Goal: Information Seeking & Learning: Check status

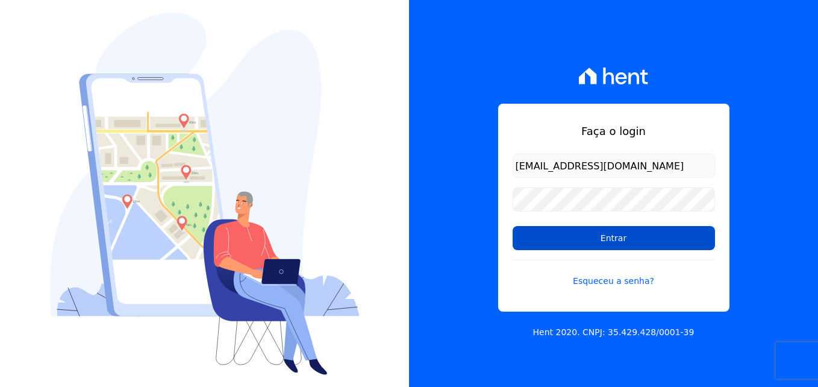
click at [610, 236] on input "Entrar" at bounding box center [614, 238] width 202 height 24
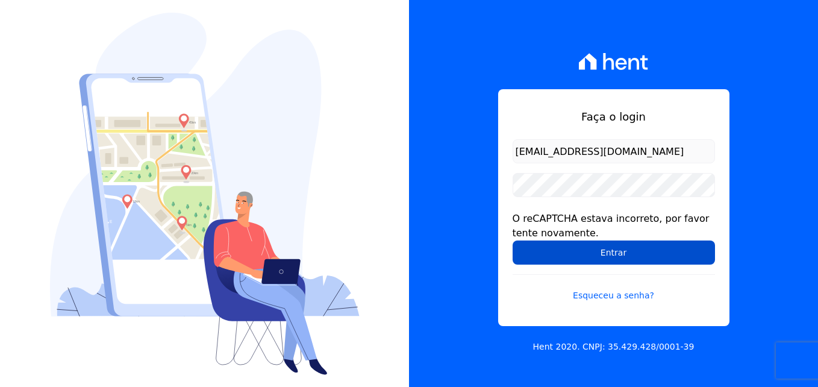
click at [637, 257] on input "Entrar" at bounding box center [614, 252] width 202 height 24
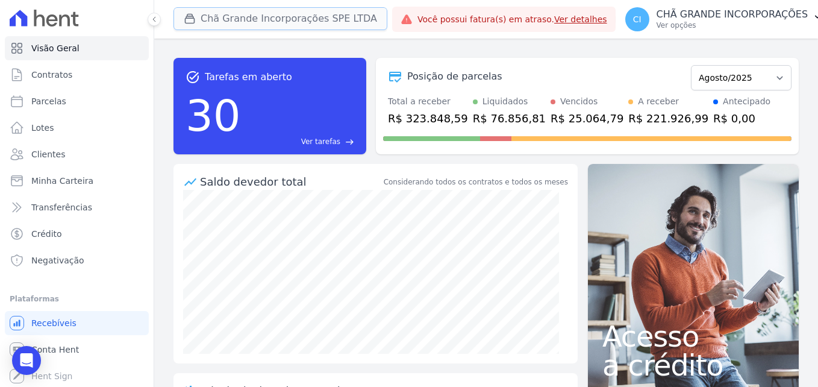
click at [309, 17] on button "Chã Grande Incorporações SPE LTDA" at bounding box center [281, 18] width 214 height 23
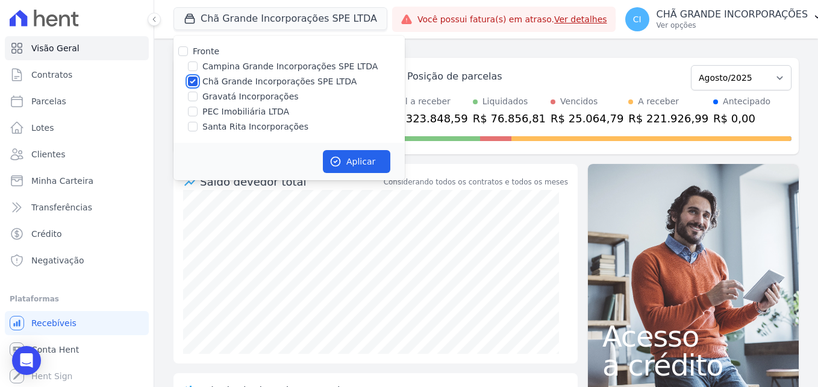
click at [191, 80] on input "Chã Grande Incorporações SPE LTDA" at bounding box center [193, 82] width 10 height 10
checkbox input "false"
click at [224, 98] on label "Gravatá Incorporações" at bounding box center [250, 96] width 96 height 13
click at [198, 98] on input "Gravatá Incorporações" at bounding box center [193, 97] width 10 height 10
checkbox input "true"
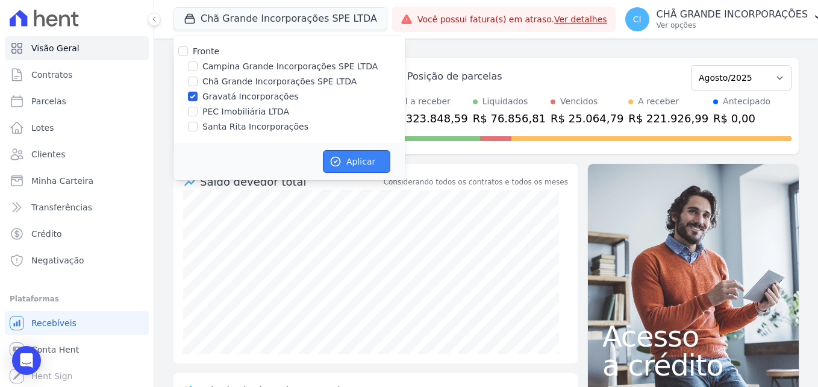
click at [353, 163] on button "Aplicar" at bounding box center [356, 161] width 67 height 23
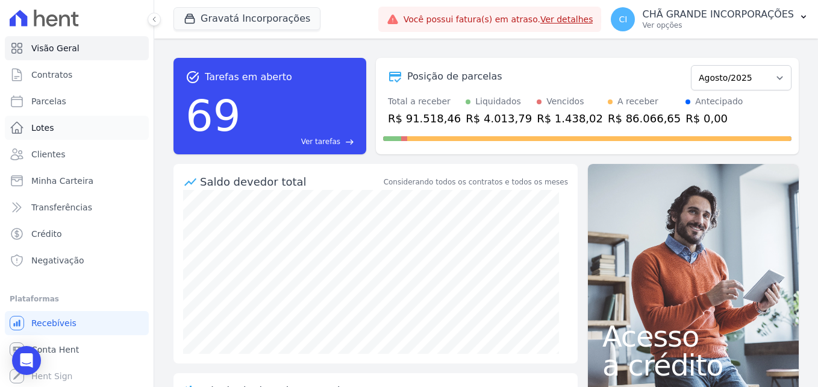
scroll to position [1, 0]
click at [439, 163] on div "task_alt Tarefas em aberto 69 Ver tarefas east Posição de parcelas Julho/2021 A…" at bounding box center [486, 106] width 625 height 116
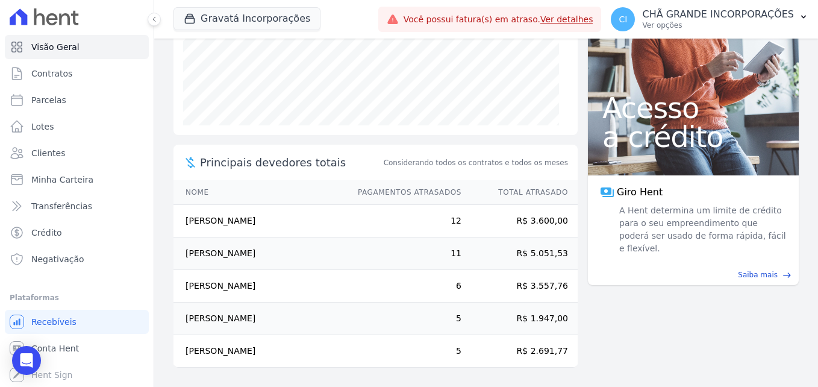
click at [236, 188] on th "Nome" at bounding box center [260, 192] width 173 height 25
click at [189, 190] on th "Nome" at bounding box center [260, 192] width 173 height 25
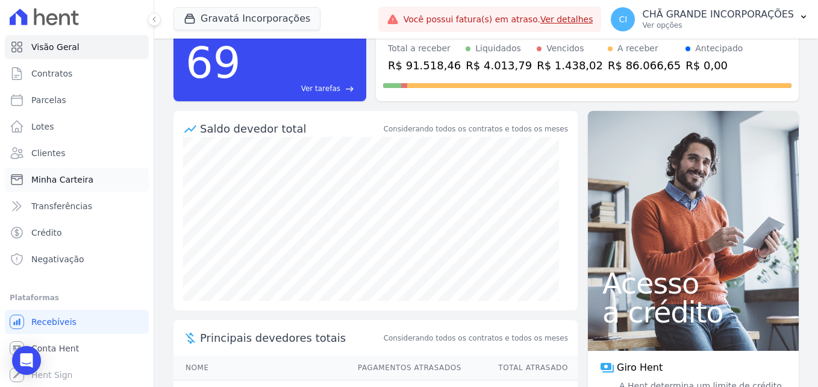
scroll to position [0, 0]
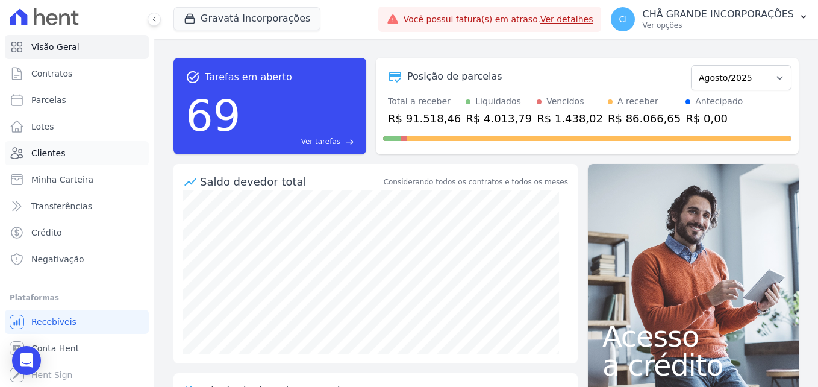
click at [85, 155] on link "Clientes" at bounding box center [77, 153] width 144 height 24
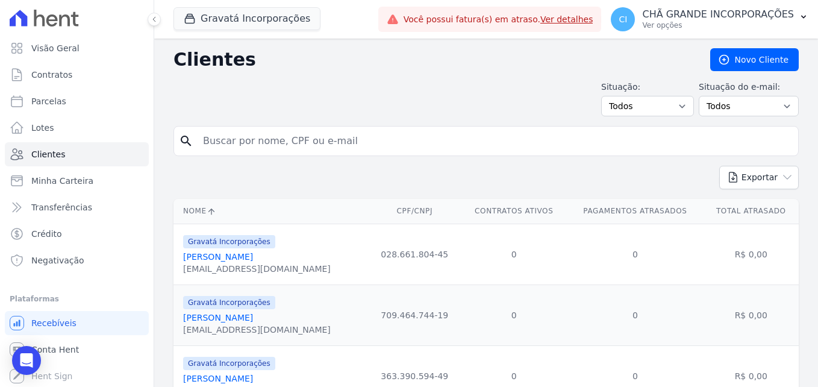
click at [282, 132] on input "search" at bounding box center [495, 141] width 598 height 24
type input "giselle"
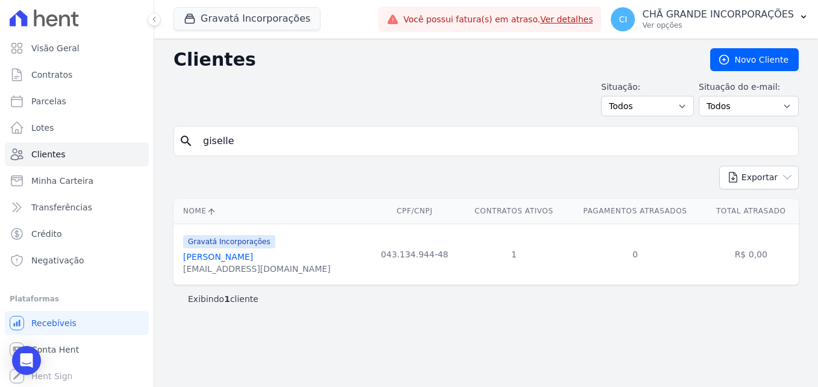
click at [249, 254] on link "[PERSON_NAME]" at bounding box center [218, 257] width 70 height 10
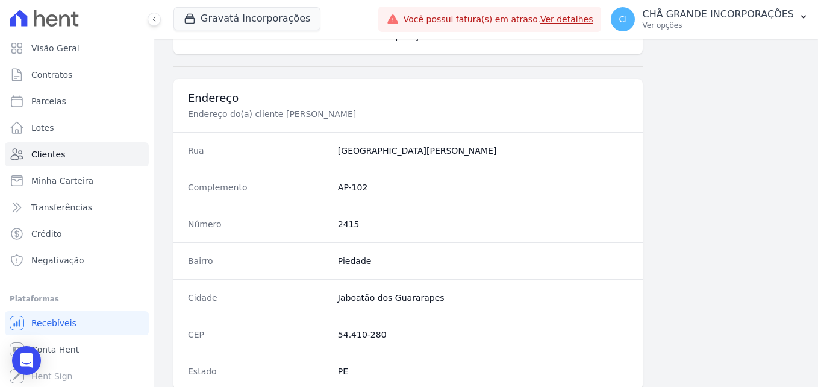
scroll to position [319, 0]
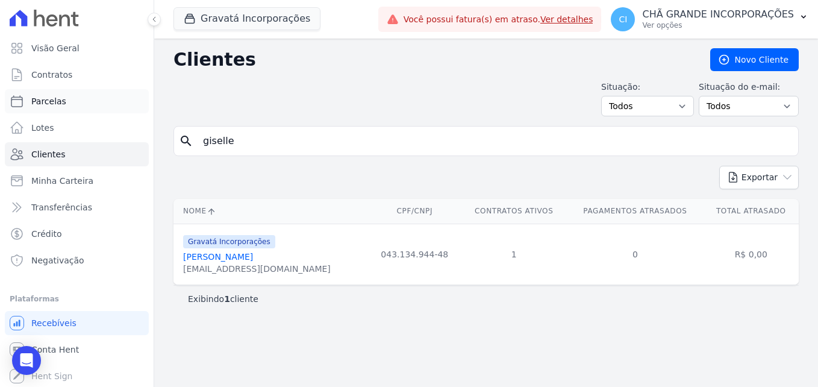
click at [77, 96] on link "Parcelas" at bounding box center [77, 101] width 144 height 24
select select
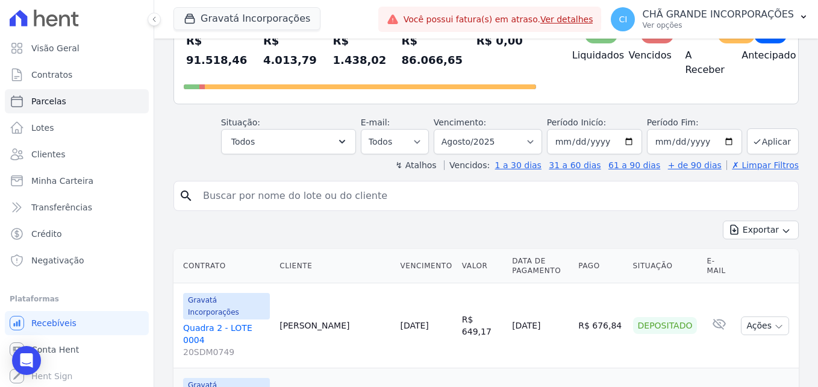
scroll to position [121, 0]
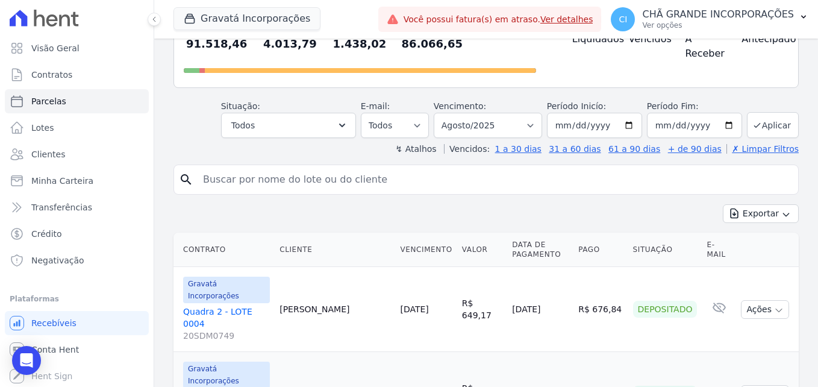
click at [355, 178] on div "search" at bounding box center [486, 179] width 625 height 30
click at [365, 169] on input "search" at bounding box center [495, 179] width 598 height 24
type input "giselle"
select select
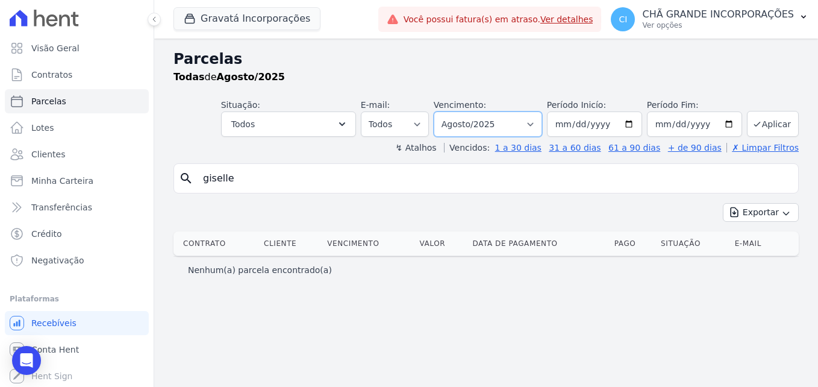
click at [501, 119] on select "Filtrar por período ──────── Todos os meses Julho/2021 Agosto/2021 Setembro/202…" at bounding box center [488, 123] width 108 height 25
click at [623, 210] on div "Exportar Exportar PDF Exportar CSV" at bounding box center [486, 217] width 625 height 28
click at [61, 199] on link "Transferências" at bounding box center [77, 207] width 144 height 24
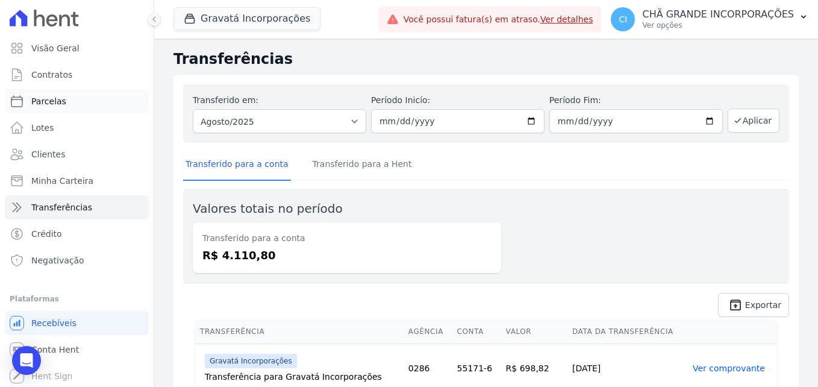
click at [63, 101] on link "Parcelas" at bounding box center [77, 101] width 144 height 24
select select
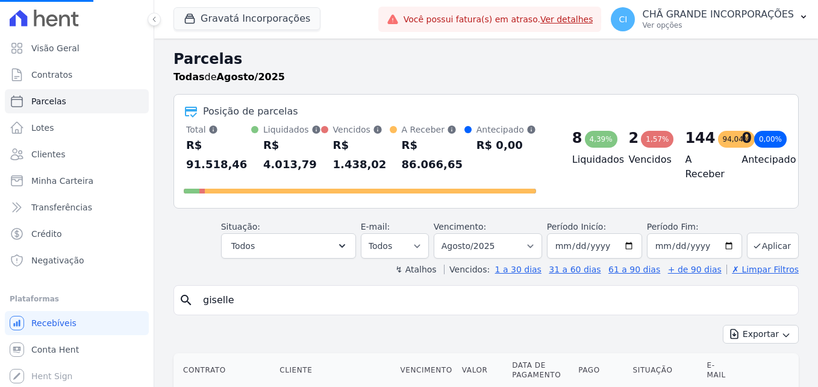
select select
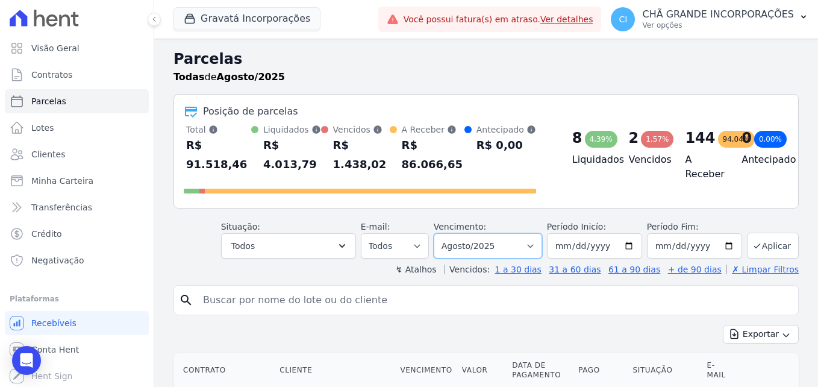
click at [501, 233] on select "Filtrar por período ──────── Todos os meses Julho/2021 Agosto/2021 Setembro/202…" at bounding box center [488, 245] width 108 height 25
select select "09/2025"
click at [442, 233] on select "Filtrar por período ──────── Todos os meses Julho/2021 Agosto/2021 Setembro/202…" at bounding box center [488, 245] width 108 height 25
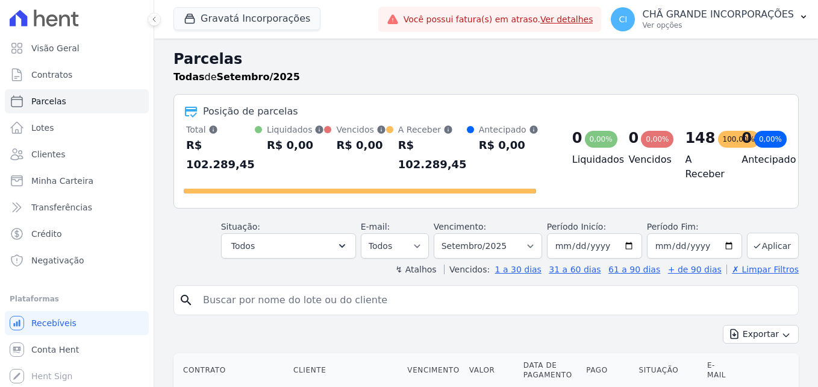
select select
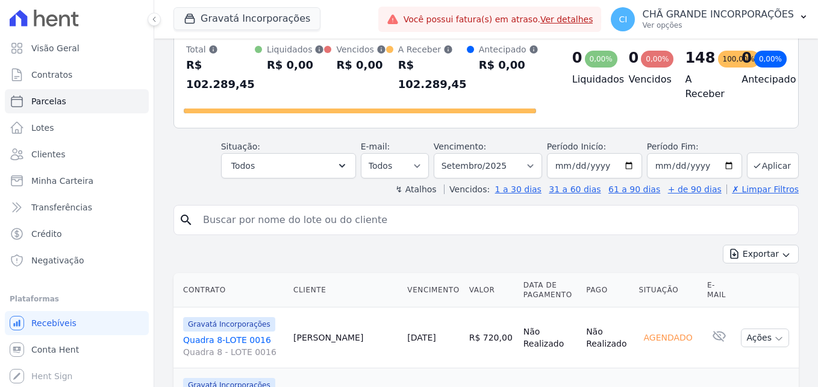
scroll to position [181, 0]
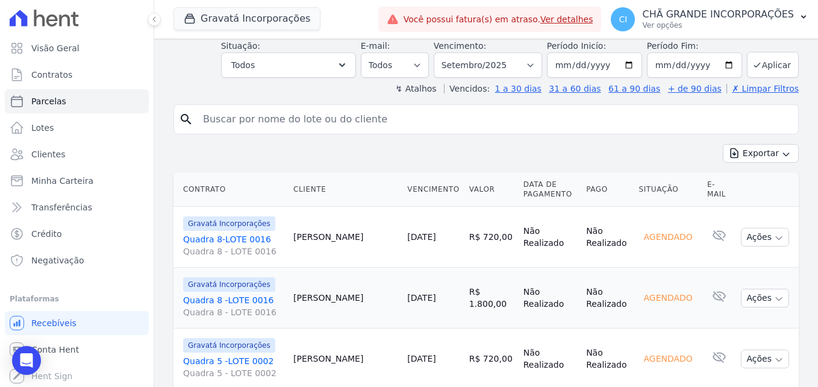
click at [392, 108] on input "search" at bounding box center [495, 119] width 598 height 24
type input "giselle"
click at [669, 112] on input "giselle" at bounding box center [495, 119] width 598 height 24
select select
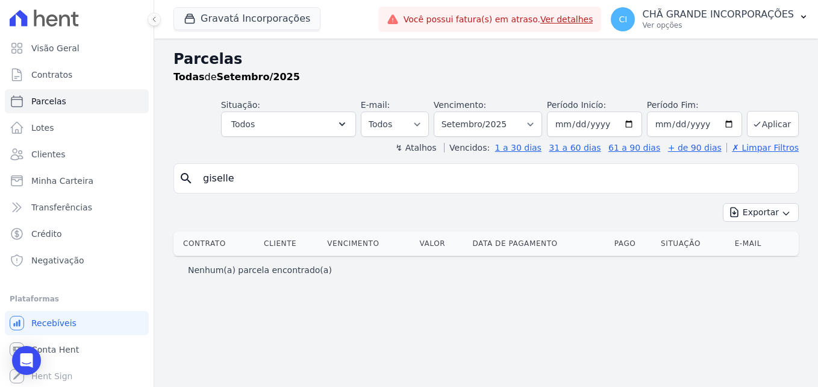
click at [438, 201] on div "search giselle Exportar Exportar PDF Exportar CSV Contrato Cliente Vencimento V…" at bounding box center [486, 223] width 625 height 120
click at [762, 149] on link "✗ Limpar Filtros" at bounding box center [763, 148] width 72 height 10
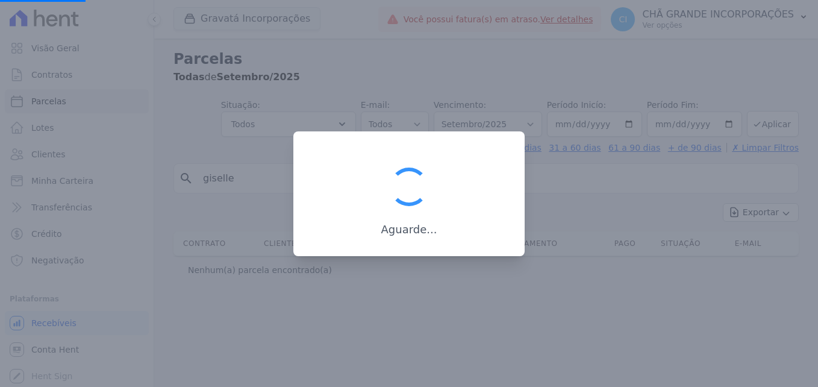
select select
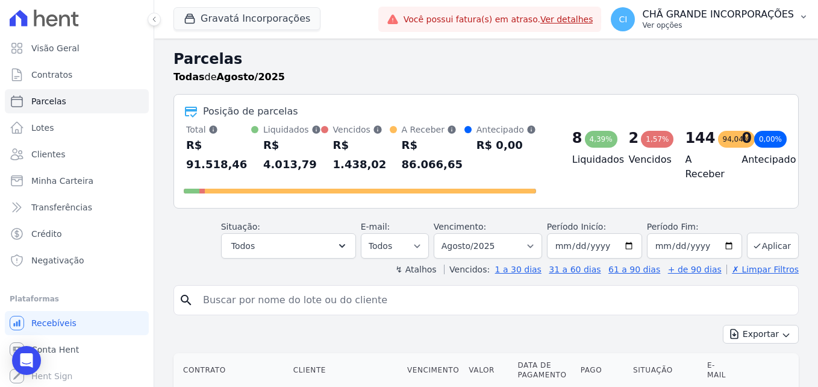
click at [747, 5] on button "CI CHÃ GRANDE INCORPORAÇÕES Ver opções" at bounding box center [709, 19] width 217 height 34
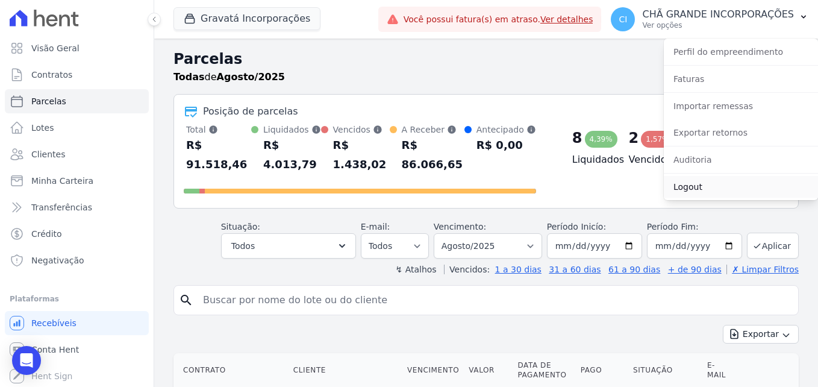
click at [718, 185] on link "Logout" at bounding box center [741, 187] width 154 height 22
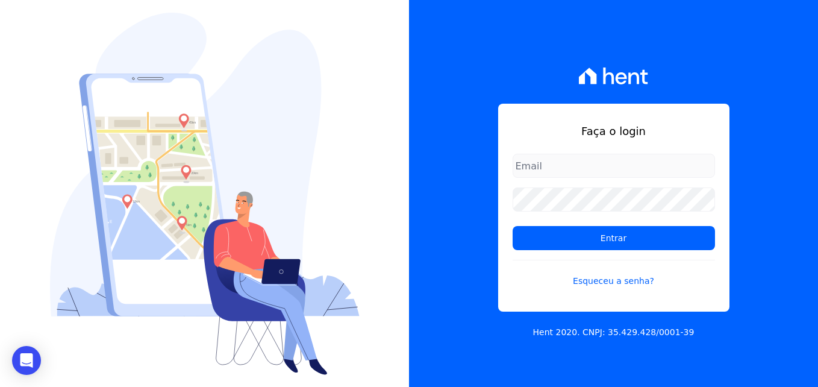
type input "documentos@fronteimoveis.com.br"
